Goal: Task Accomplishment & Management: Use online tool/utility

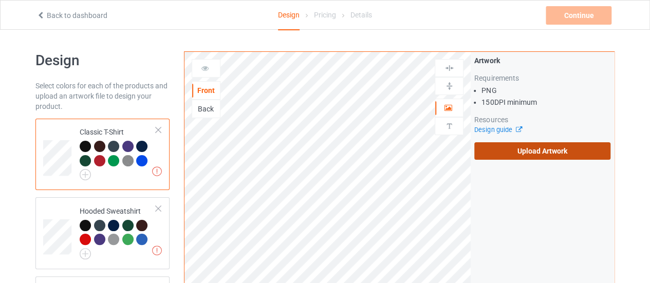
click at [505, 146] on label "Upload Artwork" at bounding box center [542, 150] width 136 height 17
click at [0, 0] on input "Upload Artwork" at bounding box center [0, 0] width 0 height 0
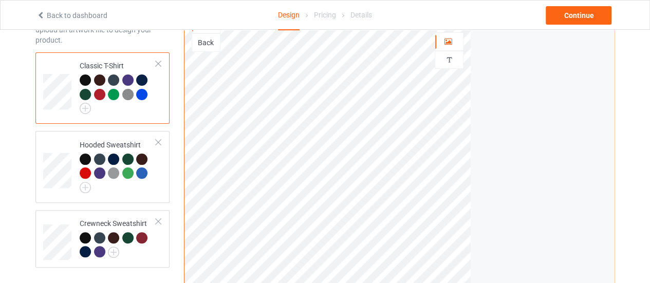
scroll to position [54, 0]
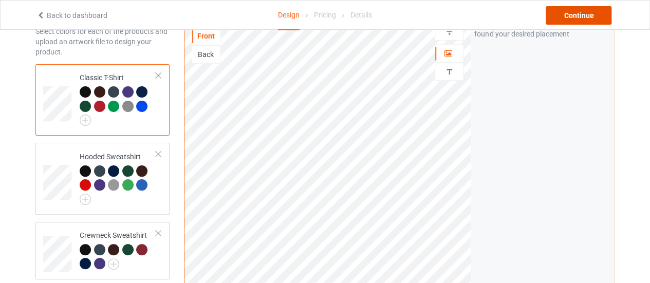
click at [562, 13] on div "Continue" at bounding box center [579, 15] width 66 height 19
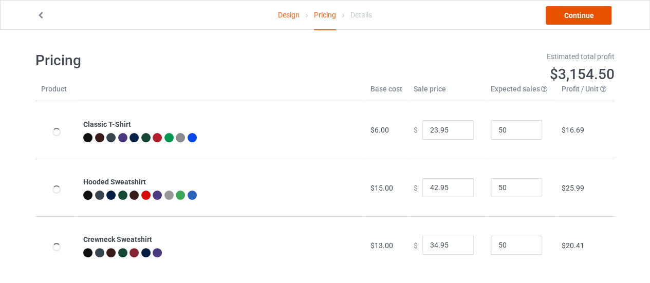
click at [562, 13] on link "Continue" at bounding box center [579, 15] width 66 height 19
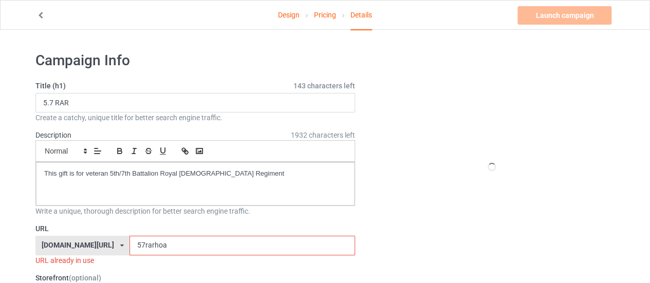
click at [151, 238] on input "57rarhoa" at bounding box center [242, 246] width 225 height 20
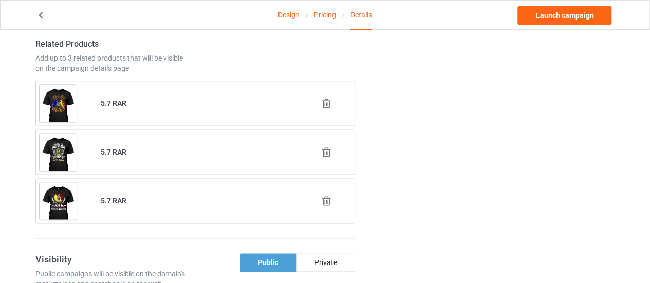
scroll to position [622, 0]
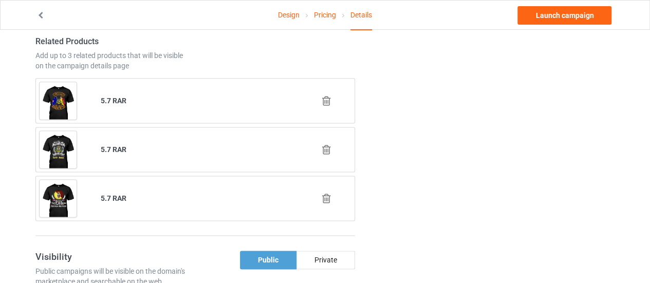
type input "57rarchoose"
click at [324, 101] on icon at bounding box center [326, 101] width 13 height 11
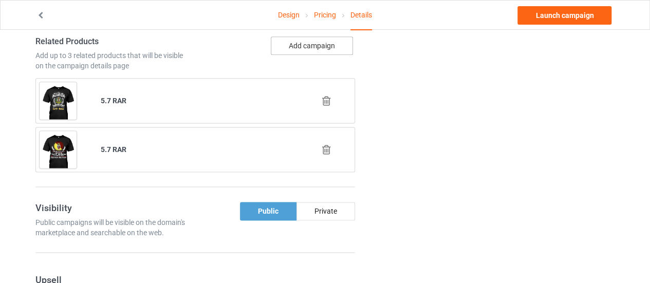
click at [295, 48] on button "Add campaign" at bounding box center [312, 45] width 82 height 19
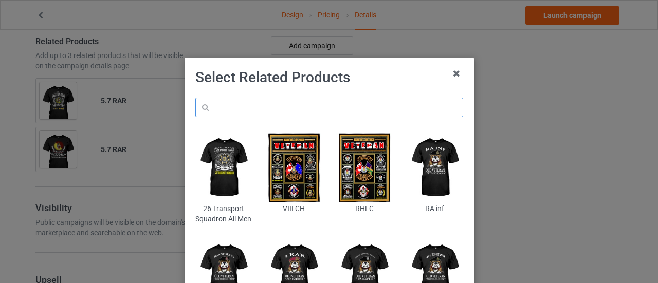
click at [224, 115] on input "text" at bounding box center [329, 108] width 268 height 20
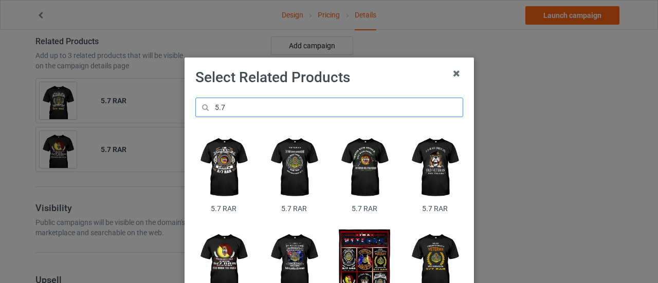
type input "5.7"
click at [224, 175] on img at bounding box center [223, 168] width 56 height 70
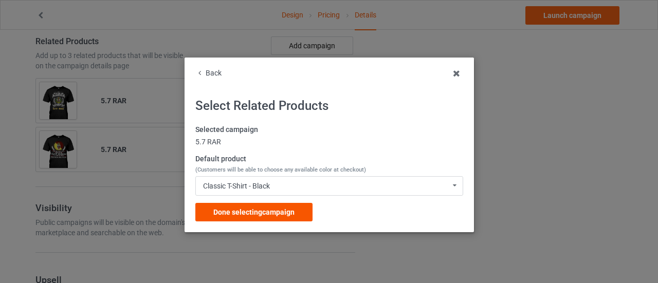
click at [282, 205] on div "Done selecting campaign" at bounding box center [253, 212] width 117 height 19
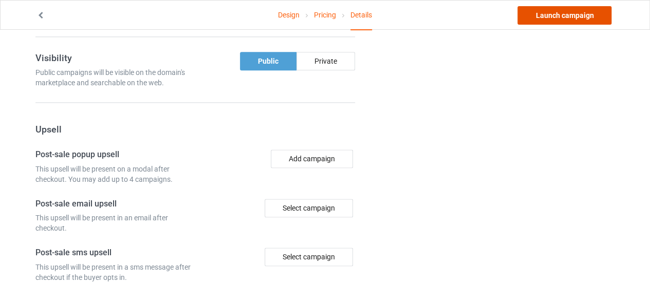
click at [527, 21] on link "Launch campaign" at bounding box center [564, 15] width 94 height 19
